Goal: Navigation & Orientation: Find specific page/section

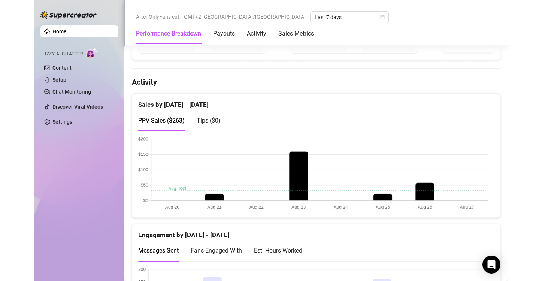
scroll to position [525, 0]
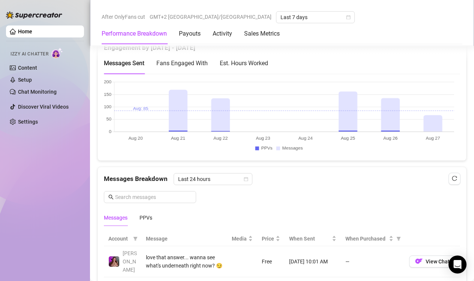
click at [428, 127] on canvas at bounding box center [279, 116] width 350 height 75
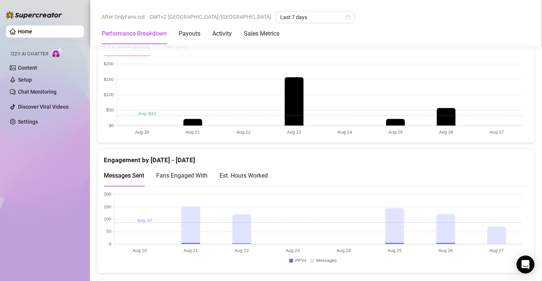
scroll to position [450, 0]
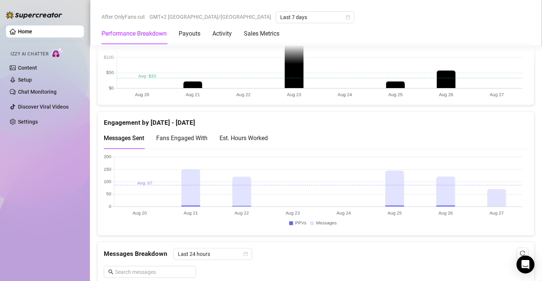
click at [494, 199] on canvas at bounding box center [313, 191] width 419 height 75
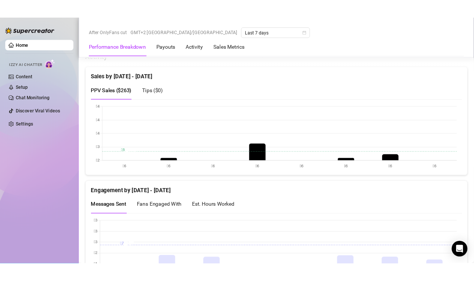
scroll to position [562, 0]
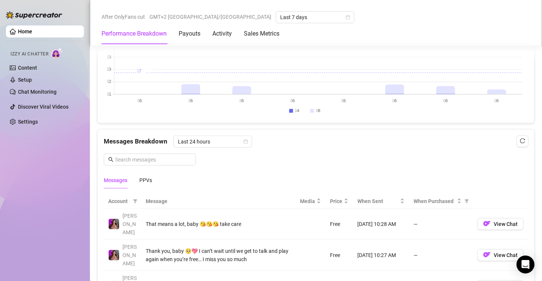
click at [500, 87] on canvas at bounding box center [313, 79] width 419 height 75
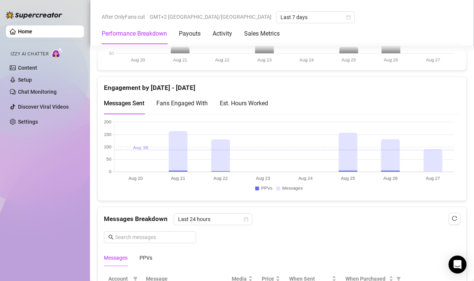
scroll to position [487, 0]
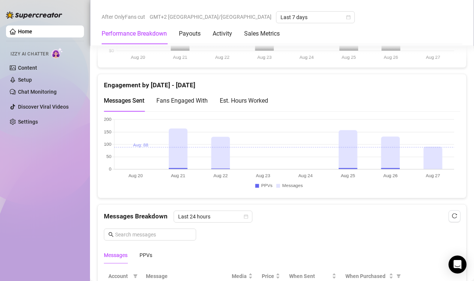
click at [428, 166] on canvas at bounding box center [279, 154] width 350 height 75
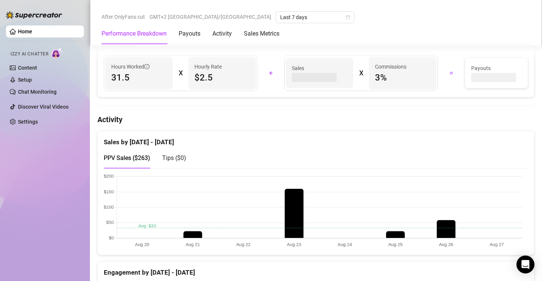
scroll to position [412, 0]
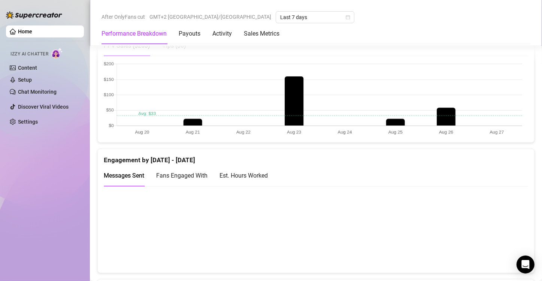
click at [473, 216] on canvas at bounding box center [313, 229] width 419 height 75
click at [473, 222] on canvas at bounding box center [313, 229] width 419 height 75
